Goal: Task Accomplishment & Management: Manage account settings

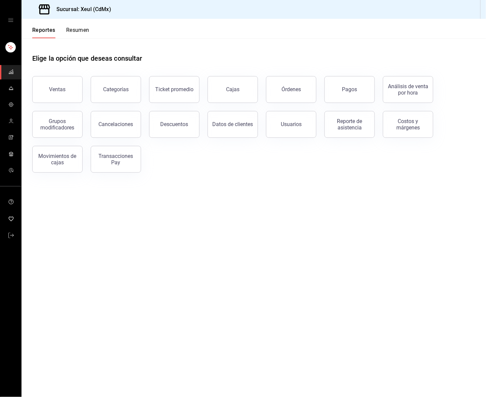
click at [236, 45] on div "Elige la opción que deseas consultar" at bounding box center [253, 53] width 443 height 30
click at [7, 23] on div "mailbox folders" at bounding box center [10, 20] width 21 height 40
click at [11, 21] on icon "open drawer" at bounding box center [10, 19] width 5 height 5
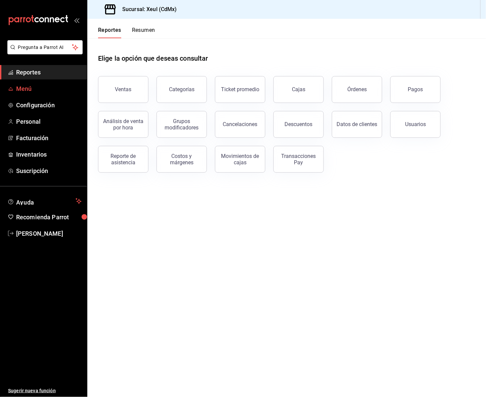
click at [58, 88] on span "Menú" at bounding box center [48, 88] width 65 height 9
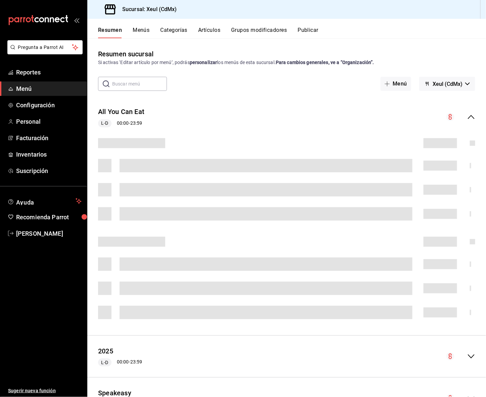
click at [209, 29] on button "Artículos" at bounding box center [209, 32] width 22 height 11
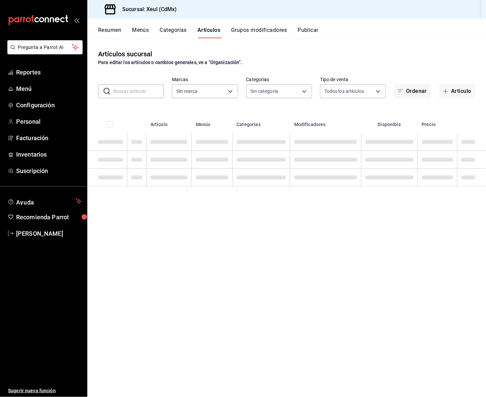
type input "556c56df-7d38-43a9-98c1-84be39c4f433"
click at [127, 84] on div "​ ​" at bounding box center [131, 91] width 66 height 14
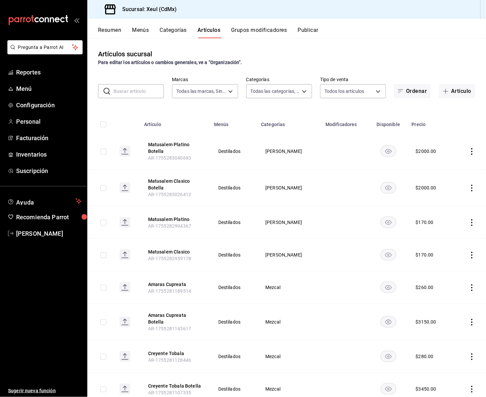
type input "9ffb4ff0-a760-4229-a6f3-88949d182805,af0c7c9f-f8a8-44bd-a5b8-c8fa444149a7,c51de…"
click at [127, 88] on input "text" at bounding box center [138, 91] width 50 height 13
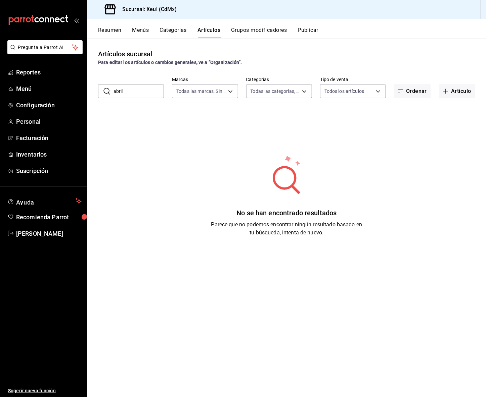
type input "abril"
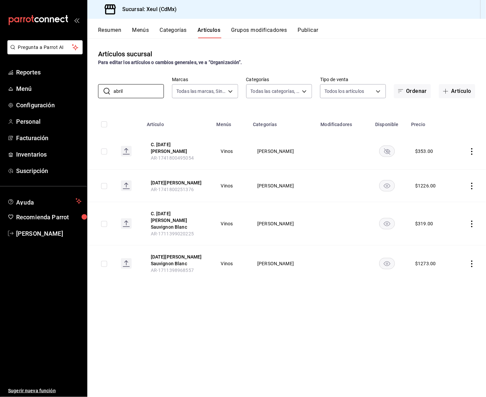
click at [386, 148] on rect "availability-product" at bounding box center [386, 151] width 15 height 11
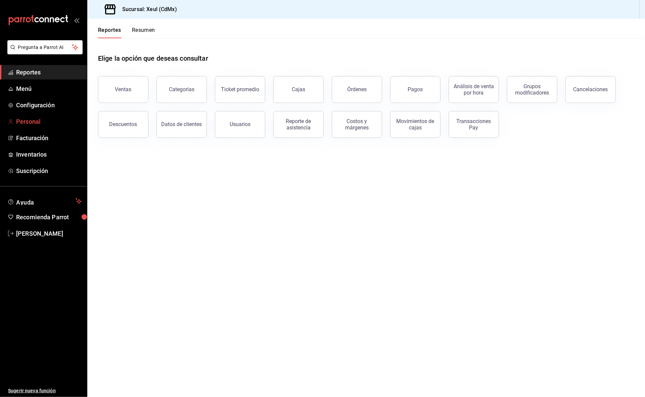
click at [42, 126] on span "Personal" at bounding box center [48, 121] width 65 height 9
